Goal: Information Seeking & Learning: Find specific fact

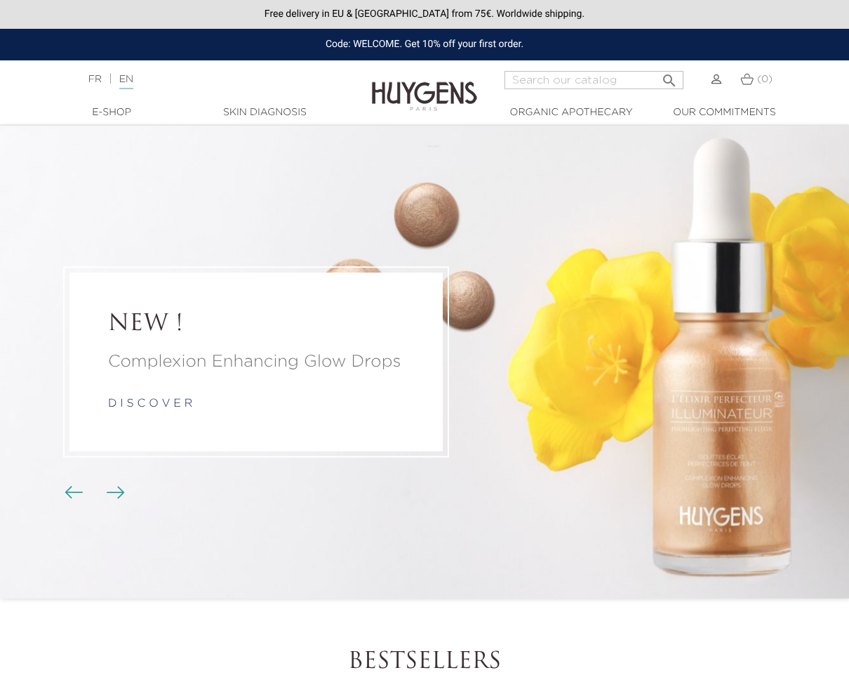
click at [543, 79] on input "Search" at bounding box center [594, 80] width 179 height 18
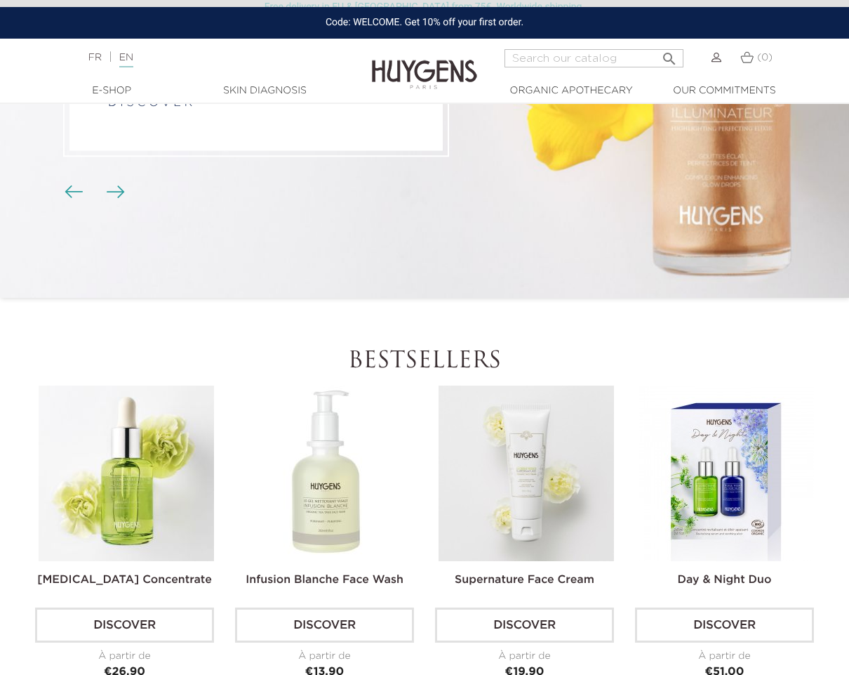
scroll to position [297, 0]
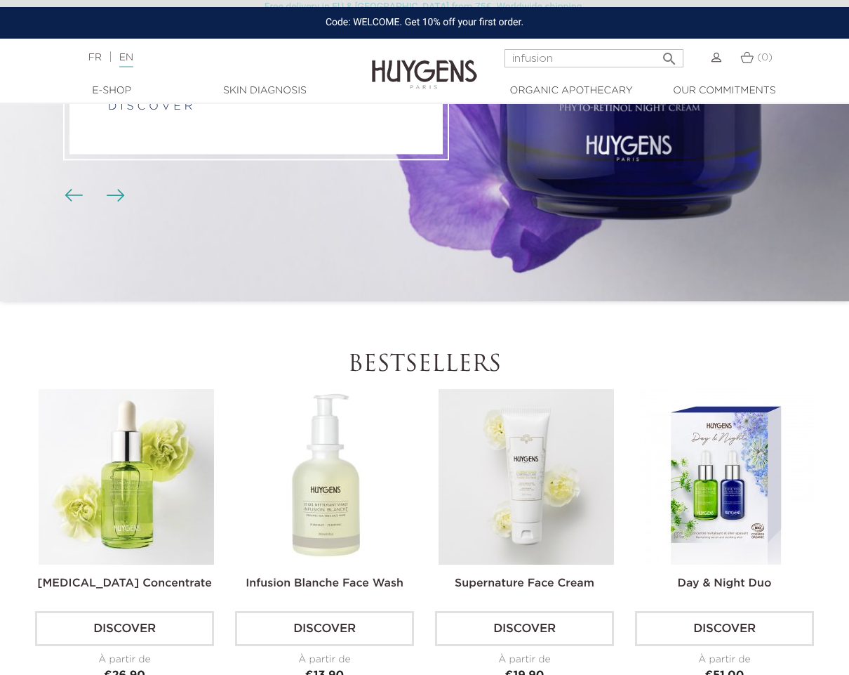
type input "infusion"
click at [657, 45] on button " Search" at bounding box center [669, 54] width 25 height 19
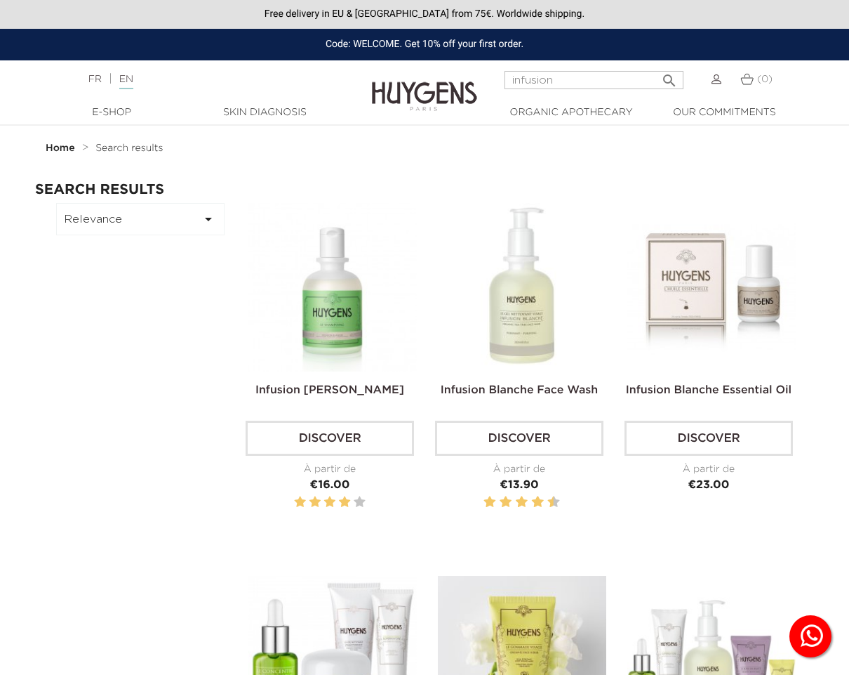
click at [547, 77] on input "infusion" at bounding box center [594, 80] width 179 height 18
click at [538, 78] on input "infusion" at bounding box center [594, 80] width 179 height 18
type input "infosion"
click at [657, 67] on button " Search" at bounding box center [669, 76] width 25 height 19
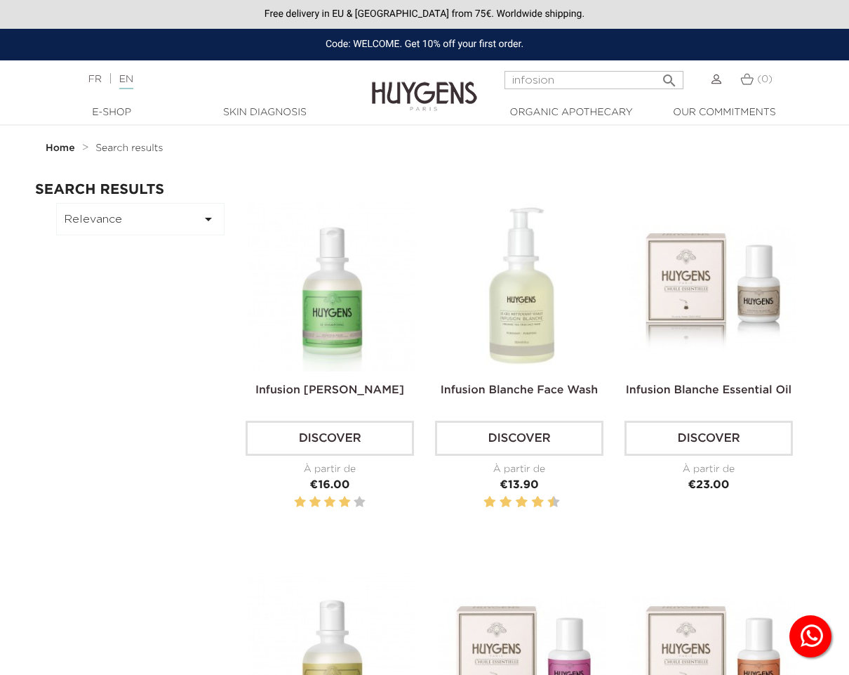
click at [534, 94] on div "infosion  Search" at bounding box center [594, 88] width 179 height 34
click at [565, 75] on input "infosion" at bounding box center [594, 80] width 179 height 18
type input "infasion"
click at [657, 67] on button " Search" at bounding box center [669, 76] width 25 height 19
click at [550, 77] on input "infasion" at bounding box center [594, 80] width 179 height 18
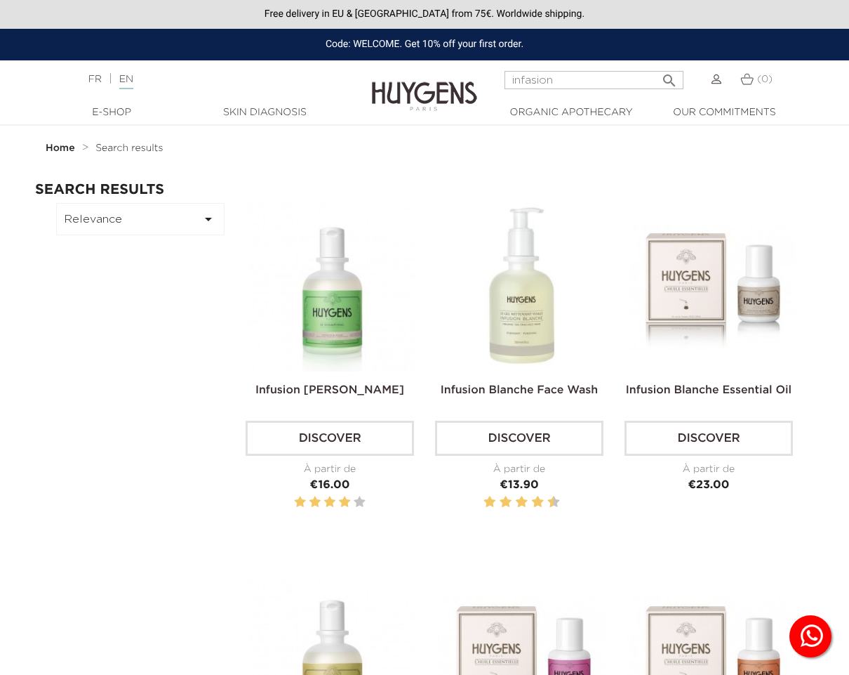
click at [550, 77] on input "infasion" at bounding box center [594, 80] width 179 height 18
type input "white"
click at [657, 67] on button " Search" at bounding box center [669, 76] width 25 height 19
